Goal: Transaction & Acquisition: Obtain resource

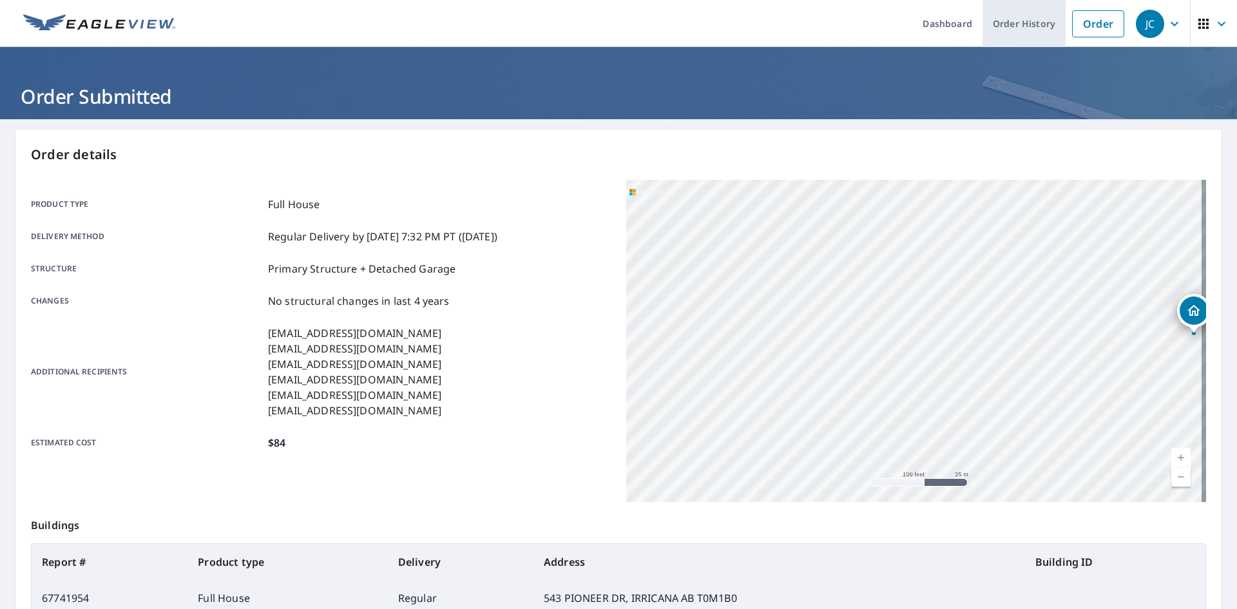
click at [1010, 19] on link "Order History" at bounding box center [1024, 23] width 83 height 47
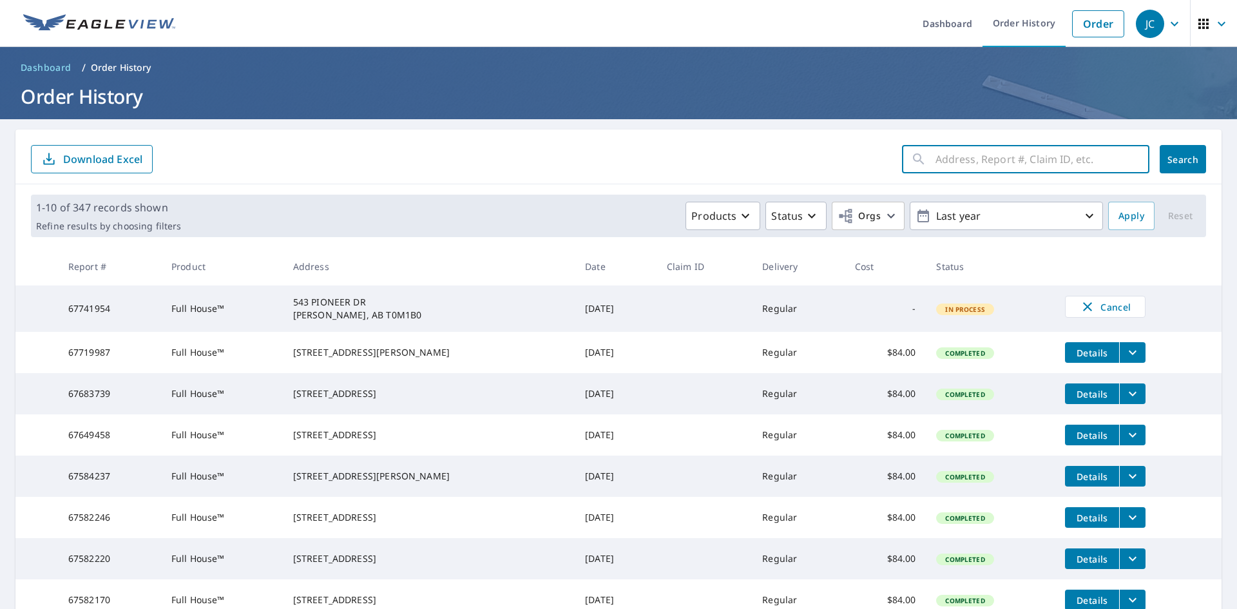
paste input "[STREET_ADDRESS]"
type input "[STREET_ADDRESS]"
click at [1170, 163] on span "Search" at bounding box center [1183, 159] width 26 height 12
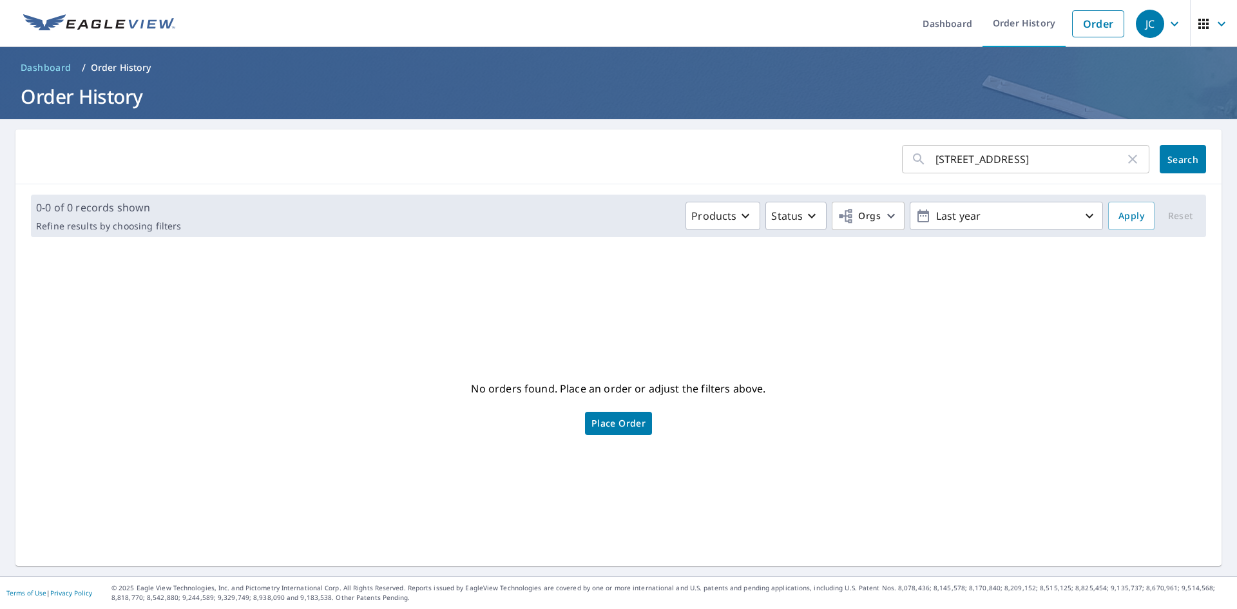
click at [1128, 155] on icon "button" at bounding box center [1132, 159] width 9 height 9
paste input "[STREET_ADDRESS]"
type input "[STREET_ADDRESS]"
click at [1170, 158] on span "Search" at bounding box center [1183, 159] width 26 height 12
click at [611, 421] on span "Place Order" at bounding box center [619, 423] width 54 height 6
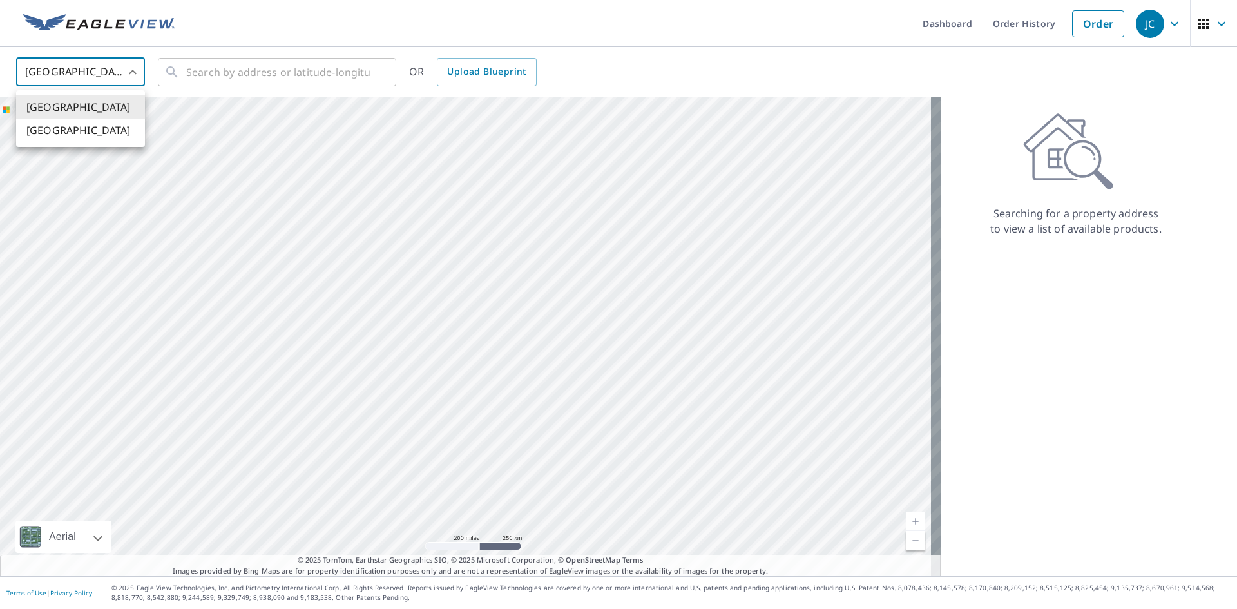
click at [64, 66] on body "JC JC Dashboard Order History Order JC United States US ​ ​ OR Upload Blueprint…" at bounding box center [618, 304] width 1237 height 609
click at [53, 129] on li "[GEOGRAPHIC_DATA]" at bounding box center [80, 130] width 129 height 23
type input "CA"
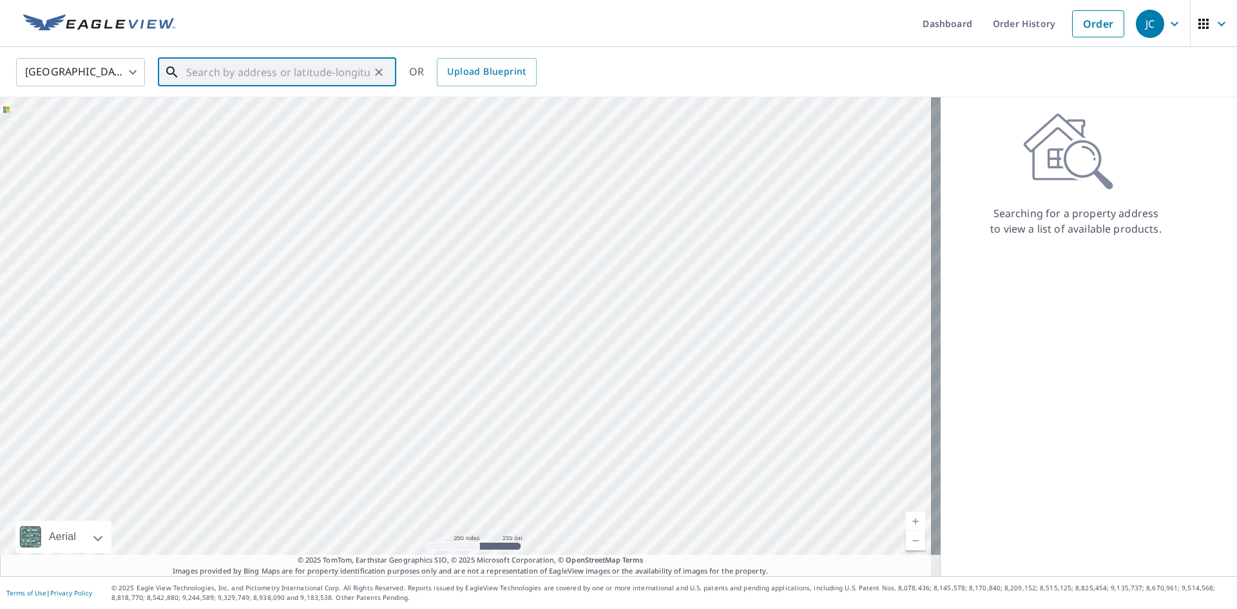
paste input "[STREET_ADDRESS]"
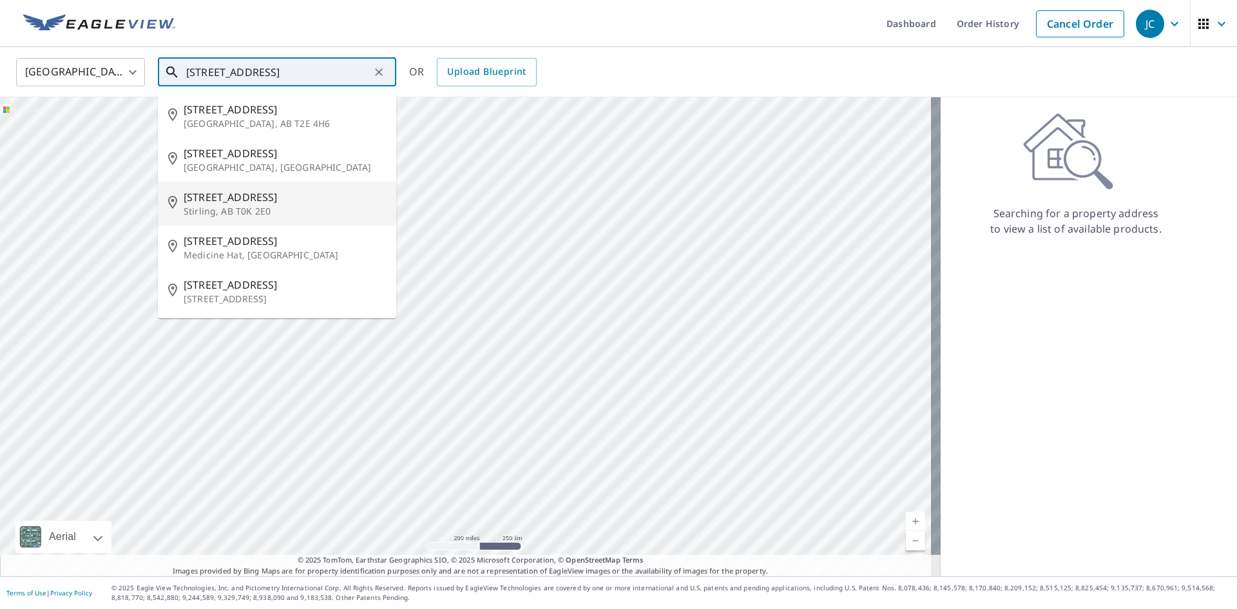
type input "[STREET_ADDRESS]"
drag, startPoint x: 254, startPoint y: 72, endPoint x: 156, endPoint y: 75, distance: 98.0
click at [150, 77] on div "[GEOGRAPHIC_DATA] CA ​ [GEOGRAPHIC_DATA] ​ [STREET_ADDRESS] [STREET_ADDRESS][GE…" at bounding box center [613, 72] width 1215 height 30
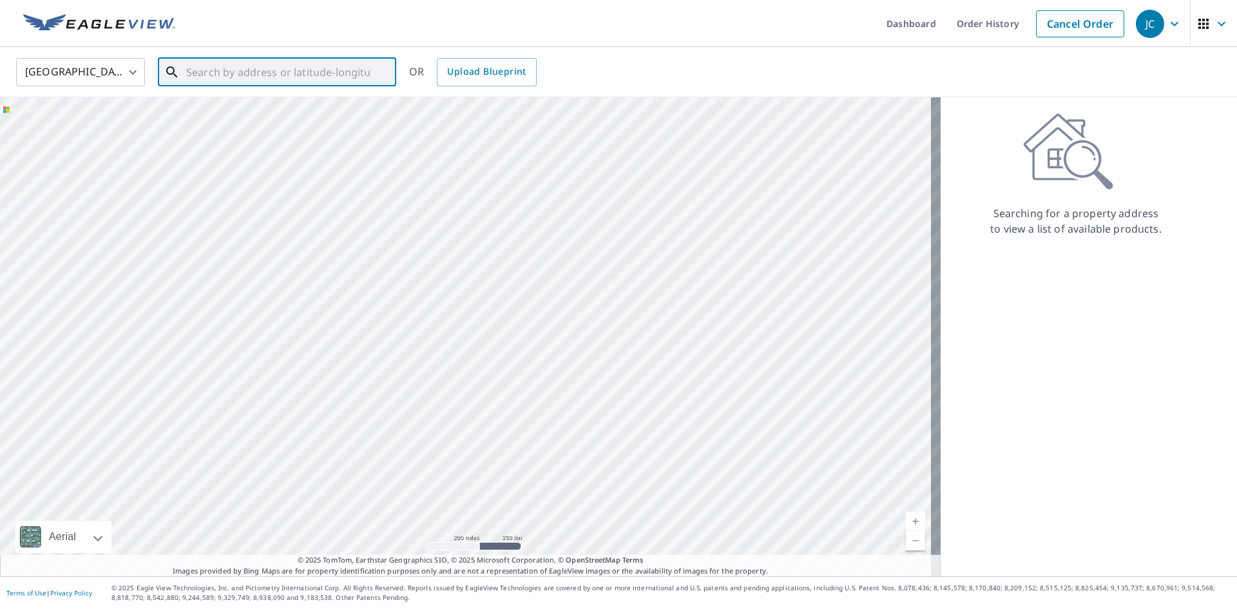
paste input "[STREET_ADDRESS]"
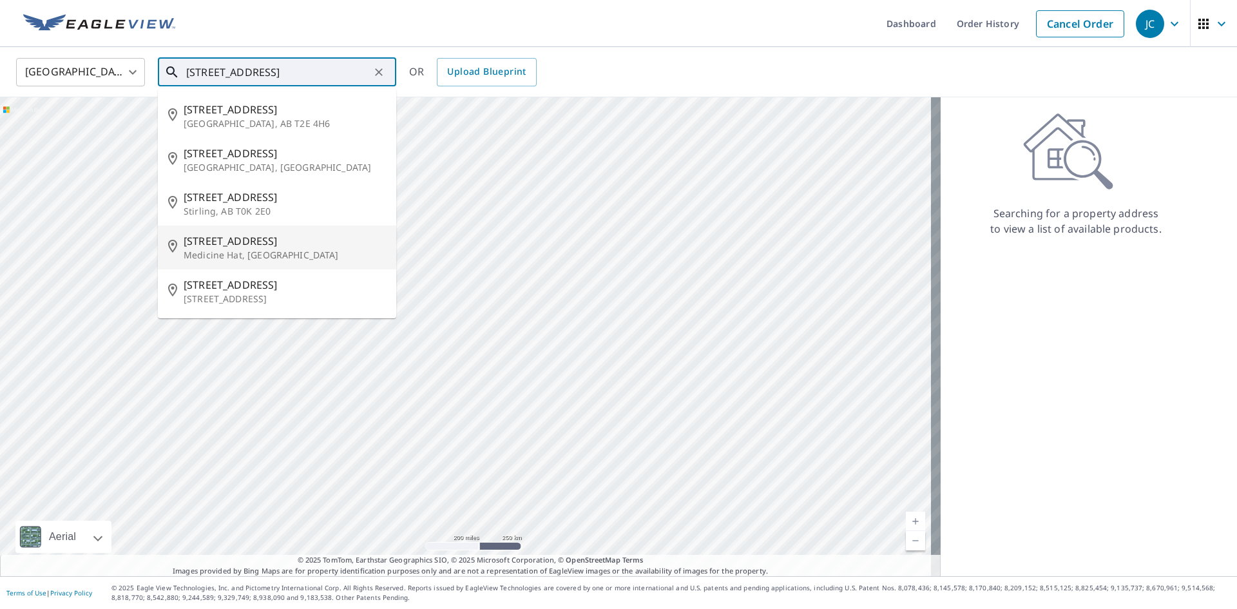
scroll to position [0, 11]
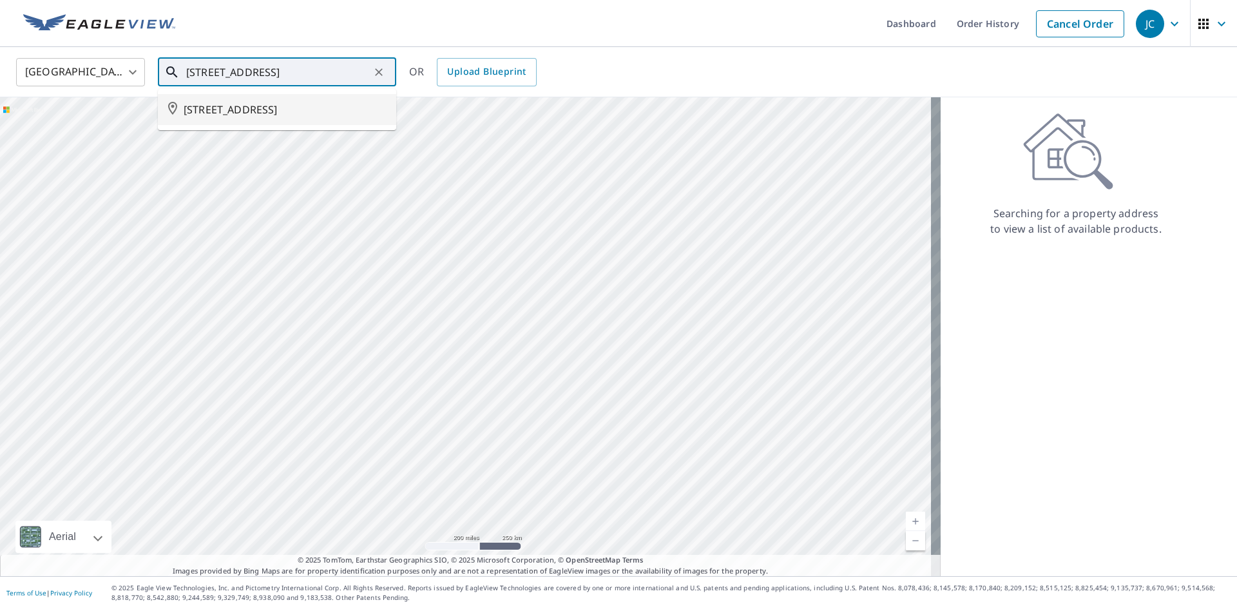
click at [351, 111] on span "2216 8 ST NE CALGARY AB T2E4H6" at bounding box center [285, 109] width 202 height 15
type input "2216 8 ST NE CALGARY AB T2E4H6"
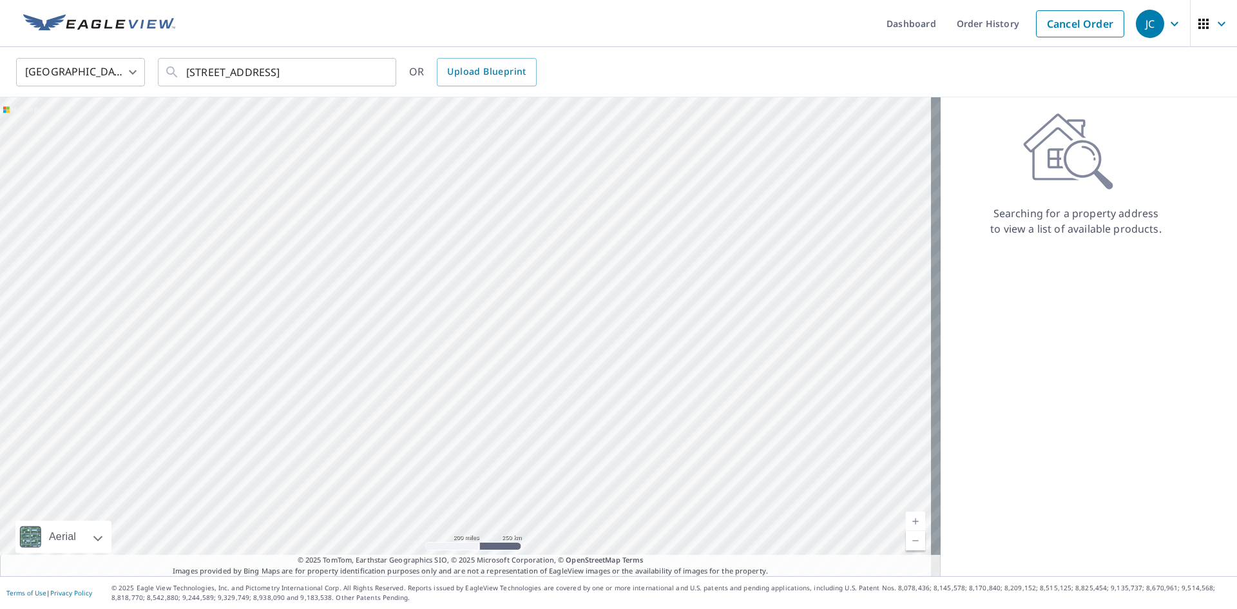
scroll to position [0, 0]
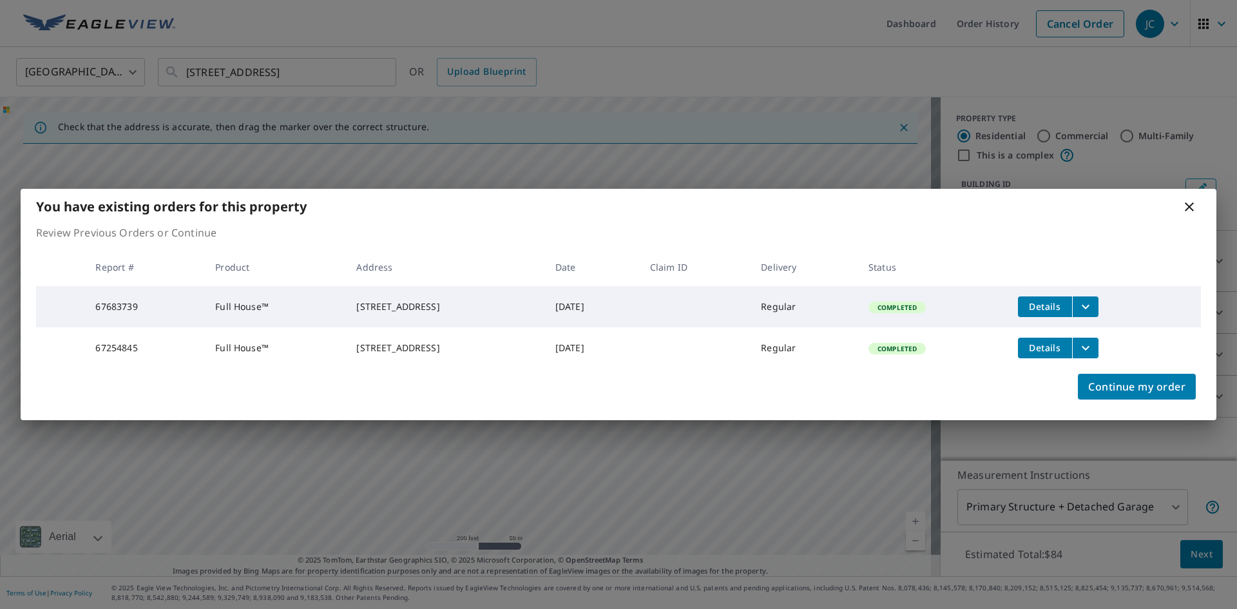
click at [1094, 302] on icon "filesDropdownBtn-67683739" at bounding box center [1085, 306] width 15 height 15
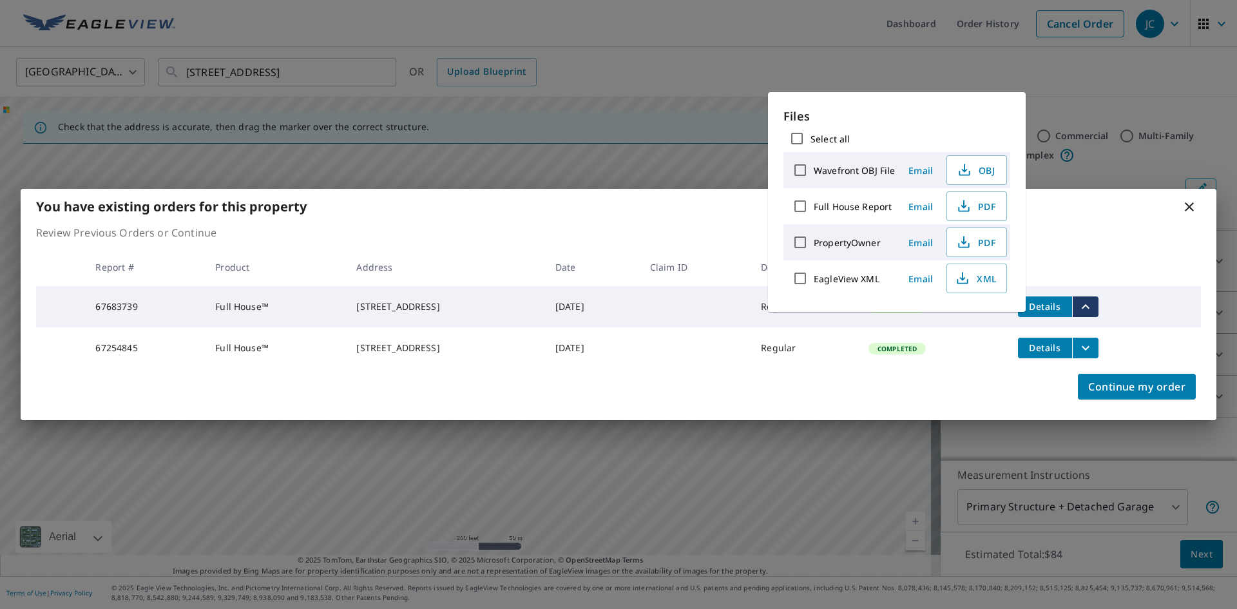
drag, startPoint x: 969, startPoint y: 241, endPoint x: 876, endPoint y: 265, distance: 96.4
click at [876, 265] on div "Files Select all Wavefront OBJ File Email OBJ Full House Report Email PDF Prope…" at bounding box center [897, 202] width 227 height 189
click at [981, 209] on span "PDF" at bounding box center [975, 205] width 41 height 15
click at [847, 210] on label "Full House Report" at bounding box center [853, 206] width 78 height 12
click at [814, 210] on input "Full House Report" at bounding box center [800, 206] width 27 height 27
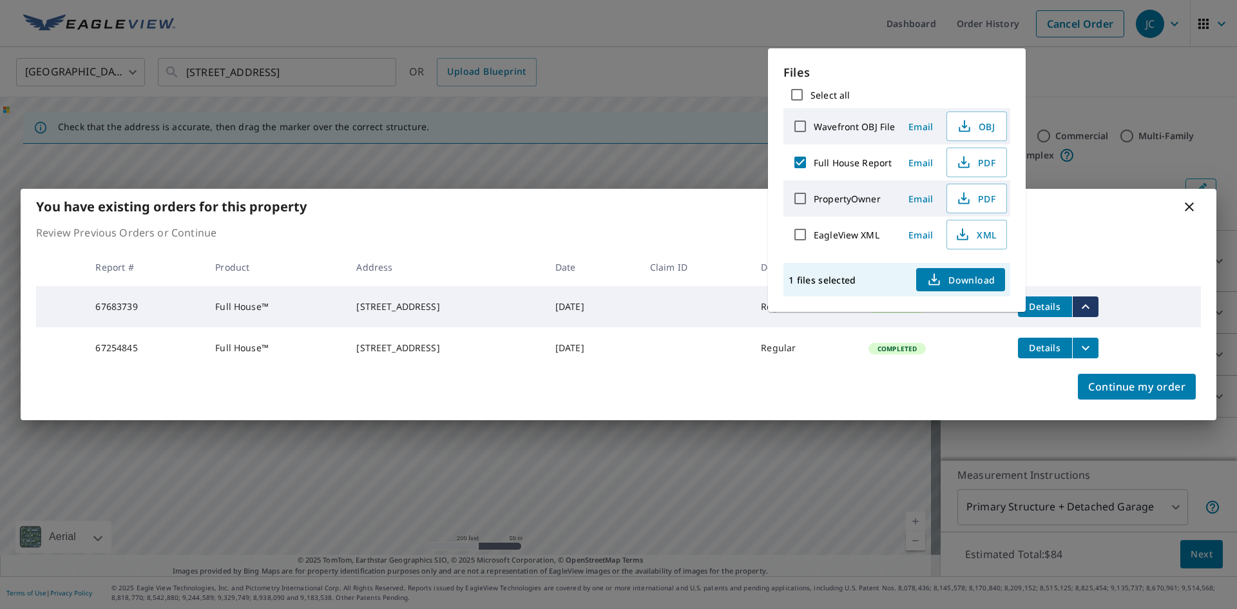
click at [798, 162] on input "Full House Report" at bounding box center [800, 162] width 27 height 27
checkbox input "false"
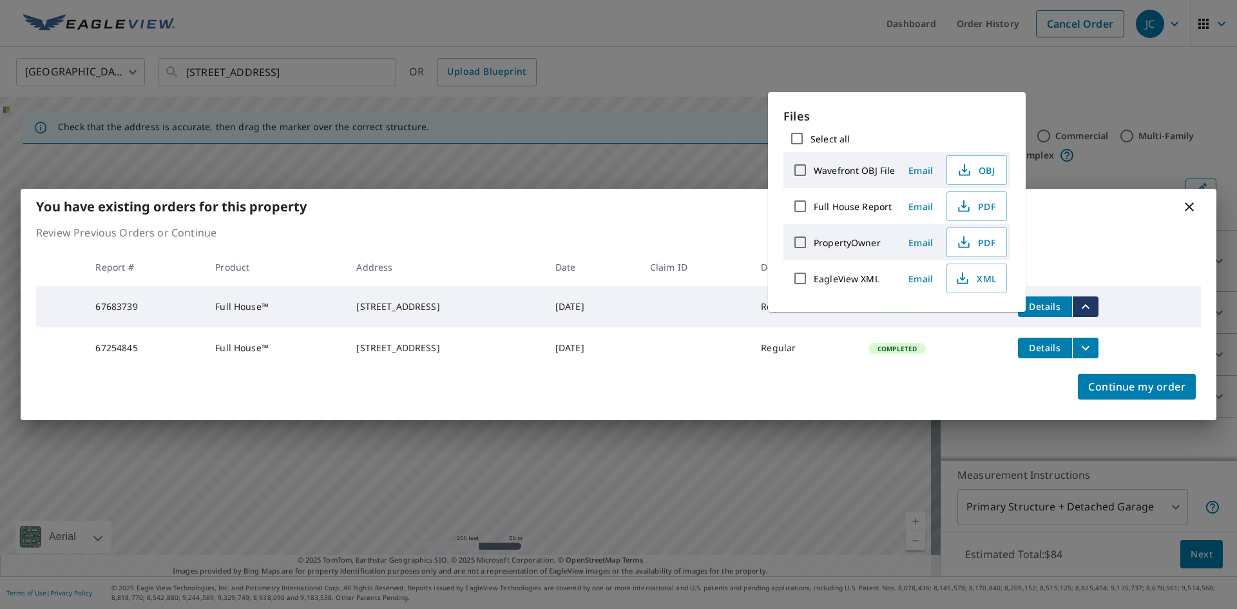
drag, startPoint x: 1186, startPoint y: 194, endPoint x: 1190, endPoint y: 200, distance: 7.2
click at [1188, 199] on icon at bounding box center [1189, 206] width 15 height 15
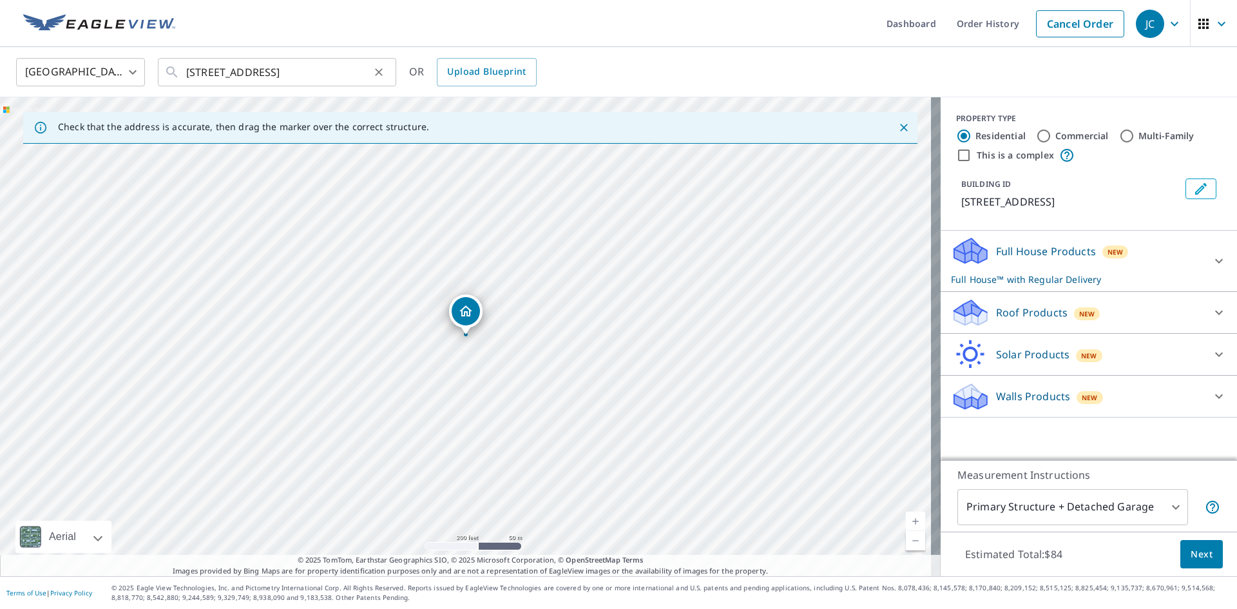
click at [377, 74] on icon "Clear" at bounding box center [379, 72] width 8 height 8
click at [1067, 24] on link "Cancel Order" at bounding box center [1080, 23] width 88 height 27
type input "US"
